Goal: Task Accomplishment & Management: Use online tool/utility

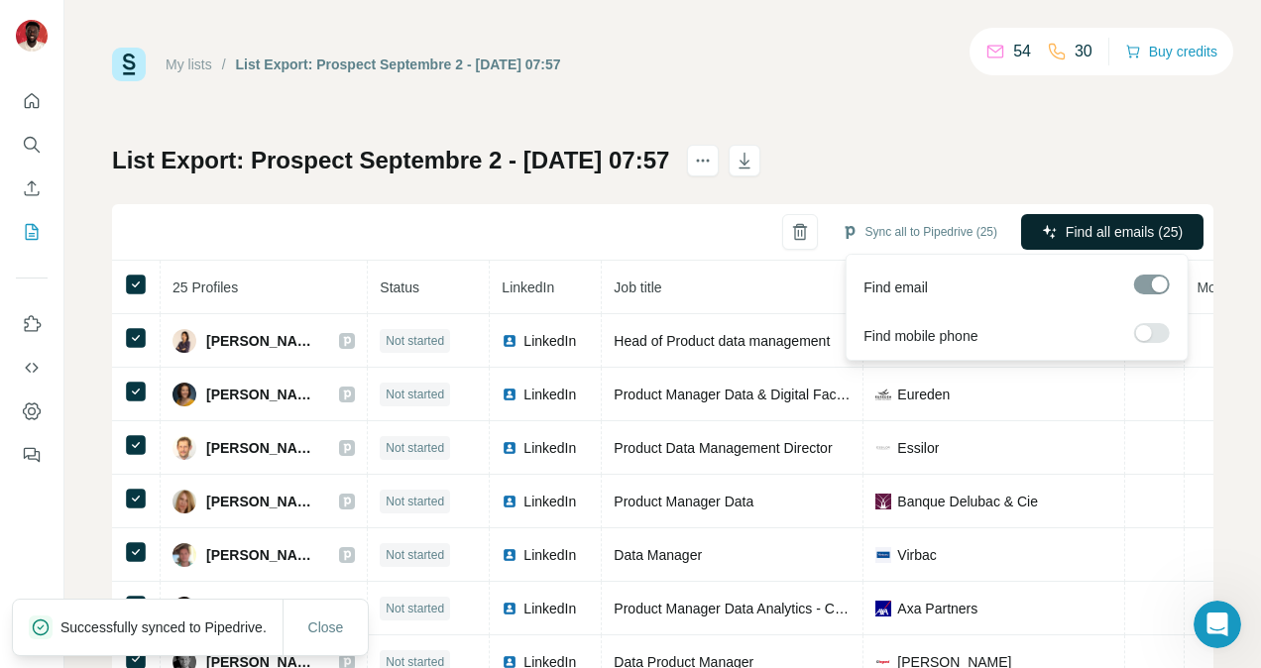
click at [1094, 232] on span "Find all emails (25)" at bounding box center [1124, 232] width 117 height 20
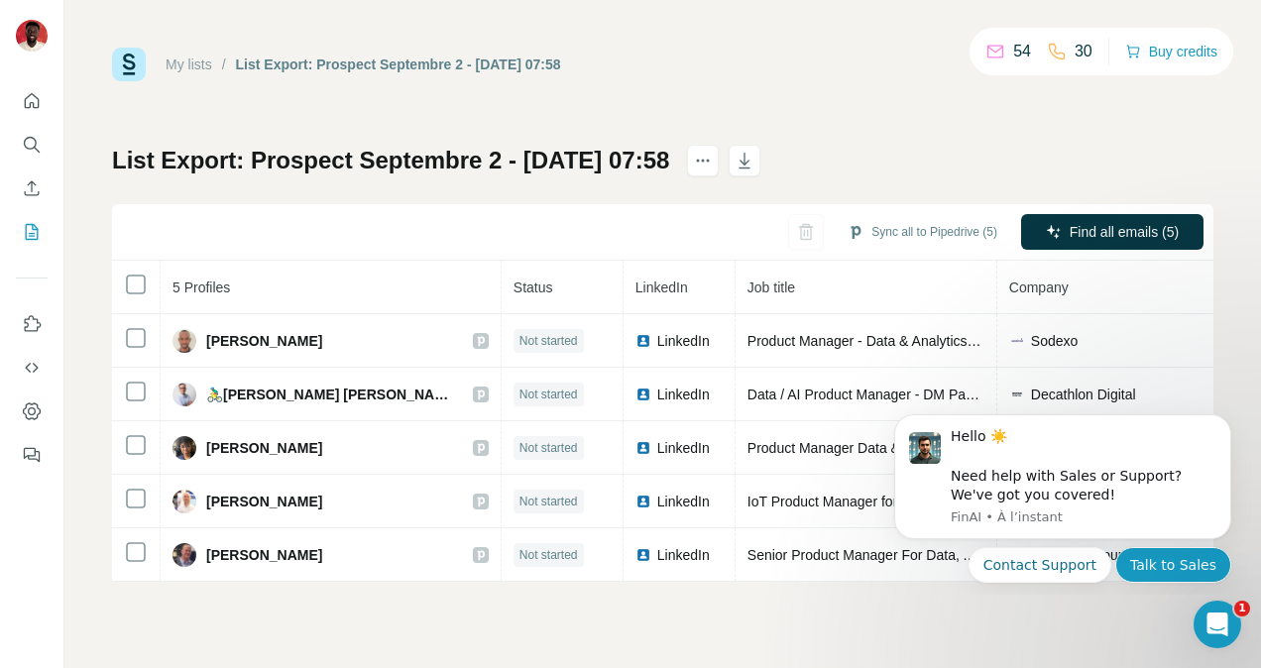
click at [1188, 571] on button "Talk to Sales" at bounding box center [1173, 565] width 116 height 36
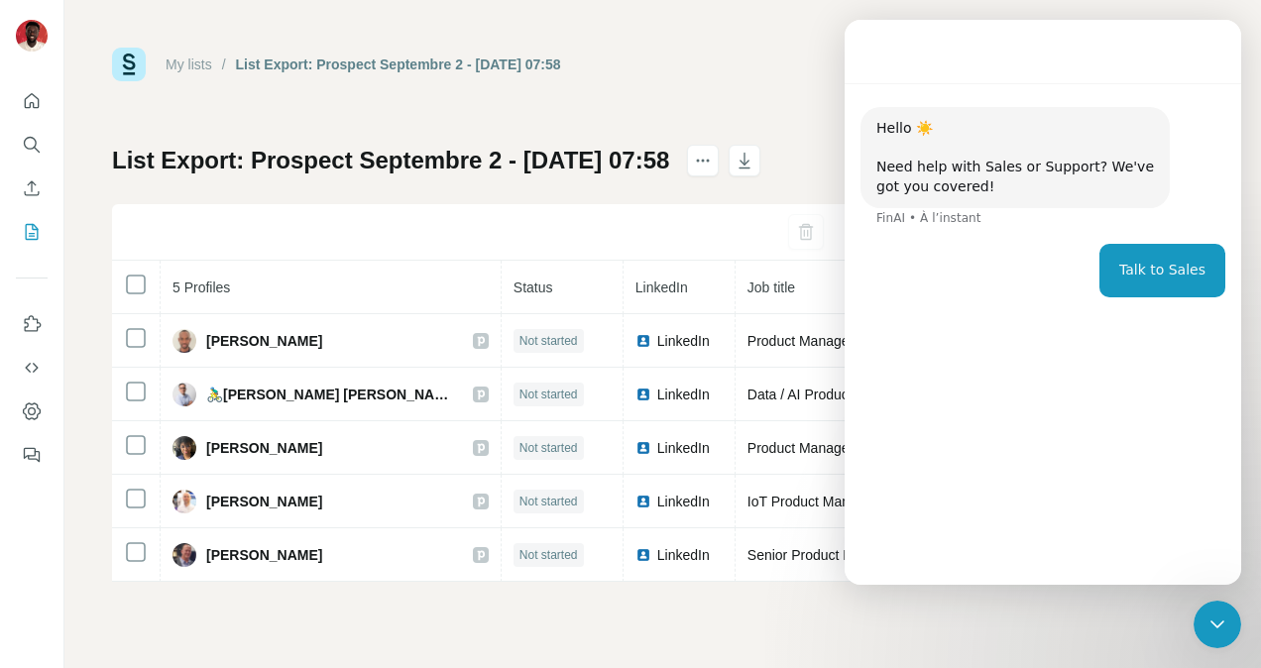
click at [703, 82] on div "My lists / List Export: Prospect Septembre 2 - [DATE] 07:58 54 30 Buy credits L…" at bounding box center [662, 315] width 1101 height 534
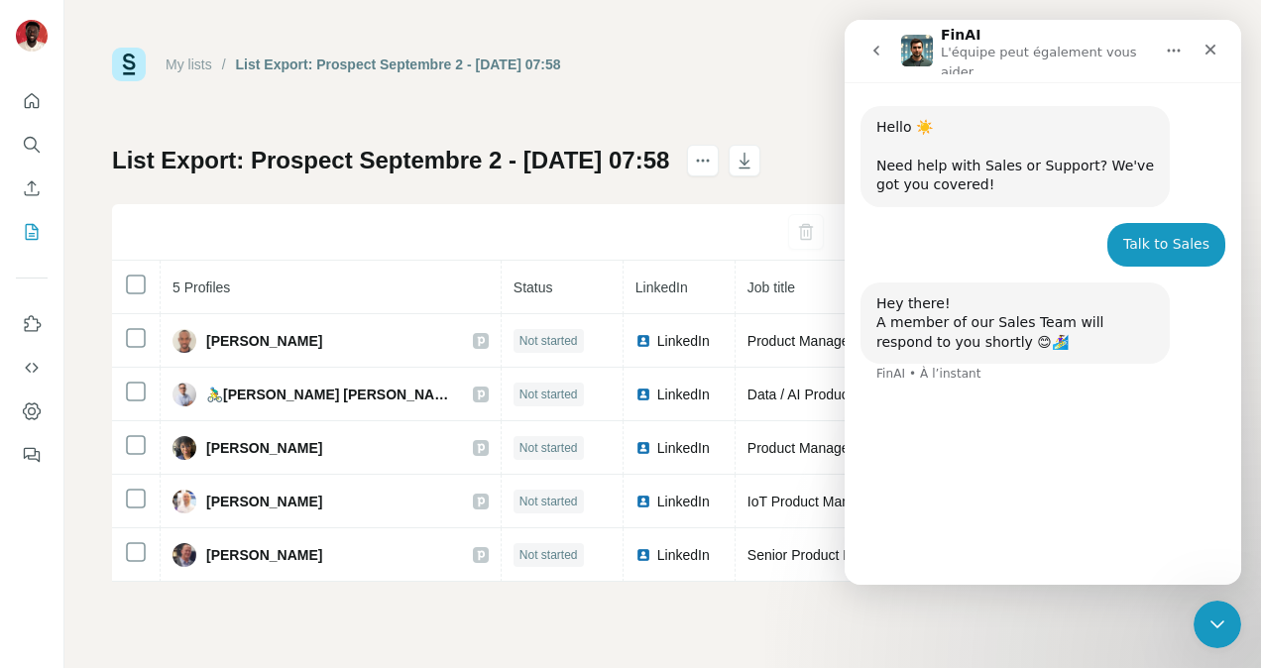
click at [745, 81] on div "My lists / List Export: Prospect Septembre 2 - [DATE] 07:58 54 30 Buy credits L…" at bounding box center [662, 315] width 1101 height 534
click at [1225, 53] on div "Fermer" at bounding box center [1211, 50] width 36 height 36
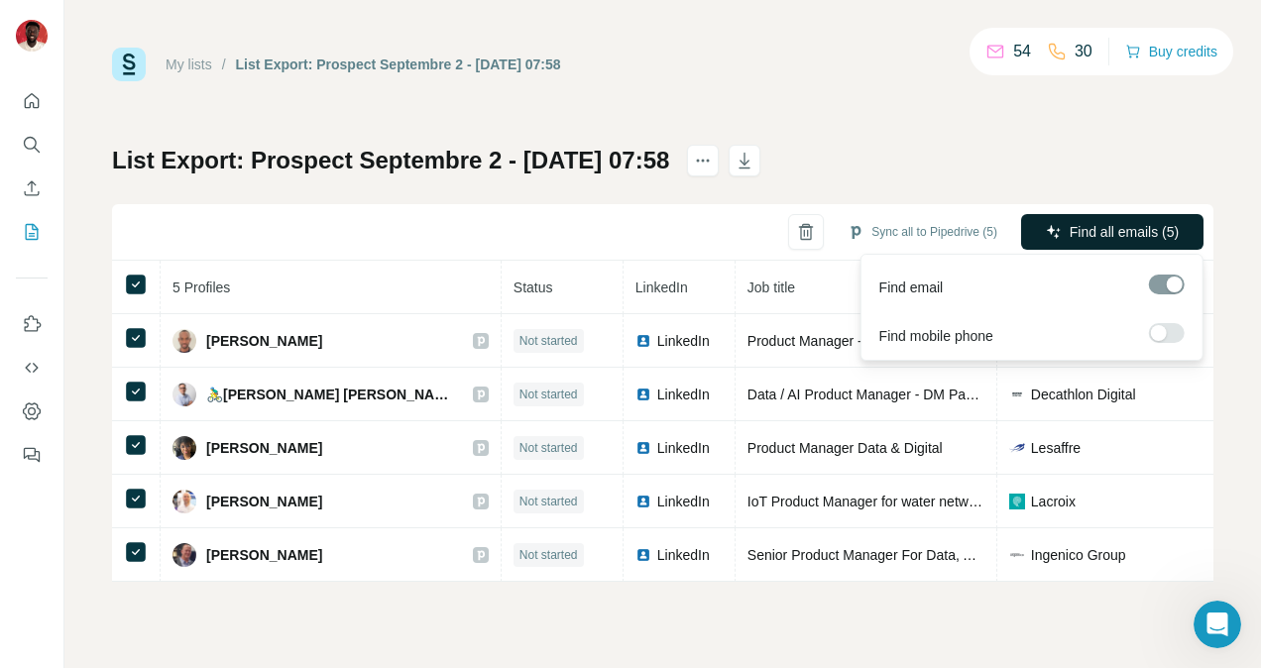
click at [1092, 228] on span "Find all emails (5)" at bounding box center [1124, 232] width 109 height 20
